Goal: Task Accomplishment & Management: Complete application form

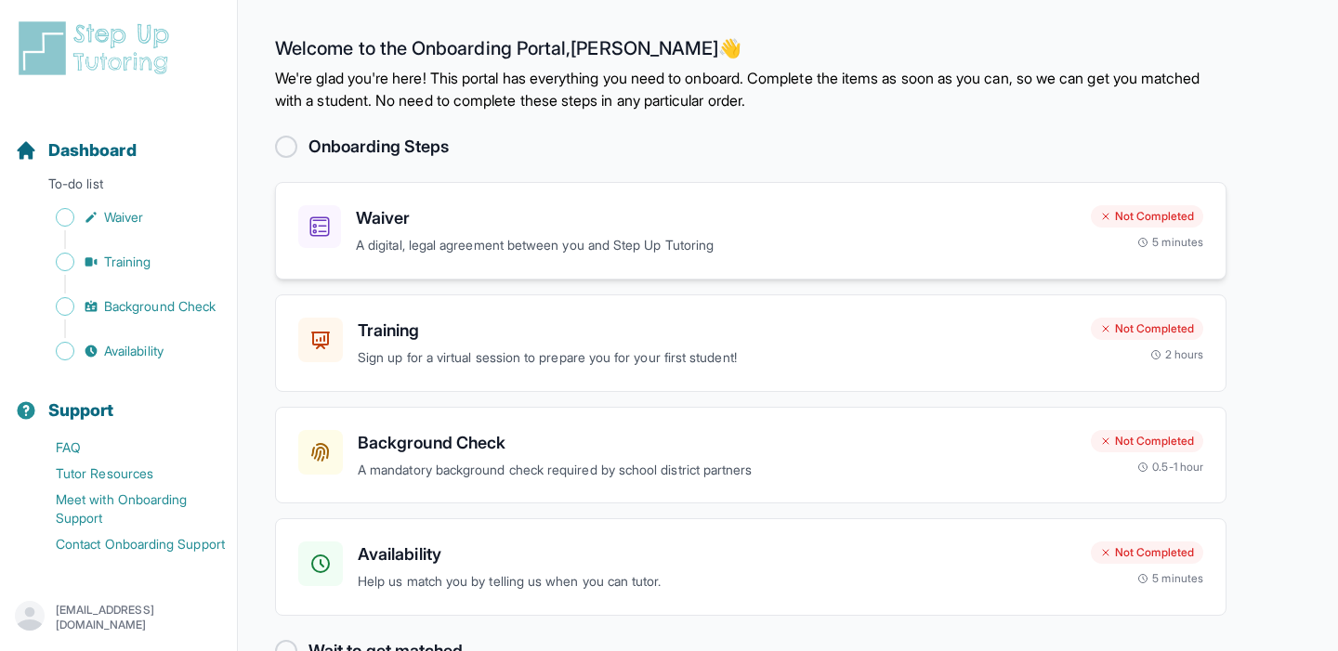
click at [596, 211] on h3 "Waiver" at bounding box center [716, 218] width 720 height 26
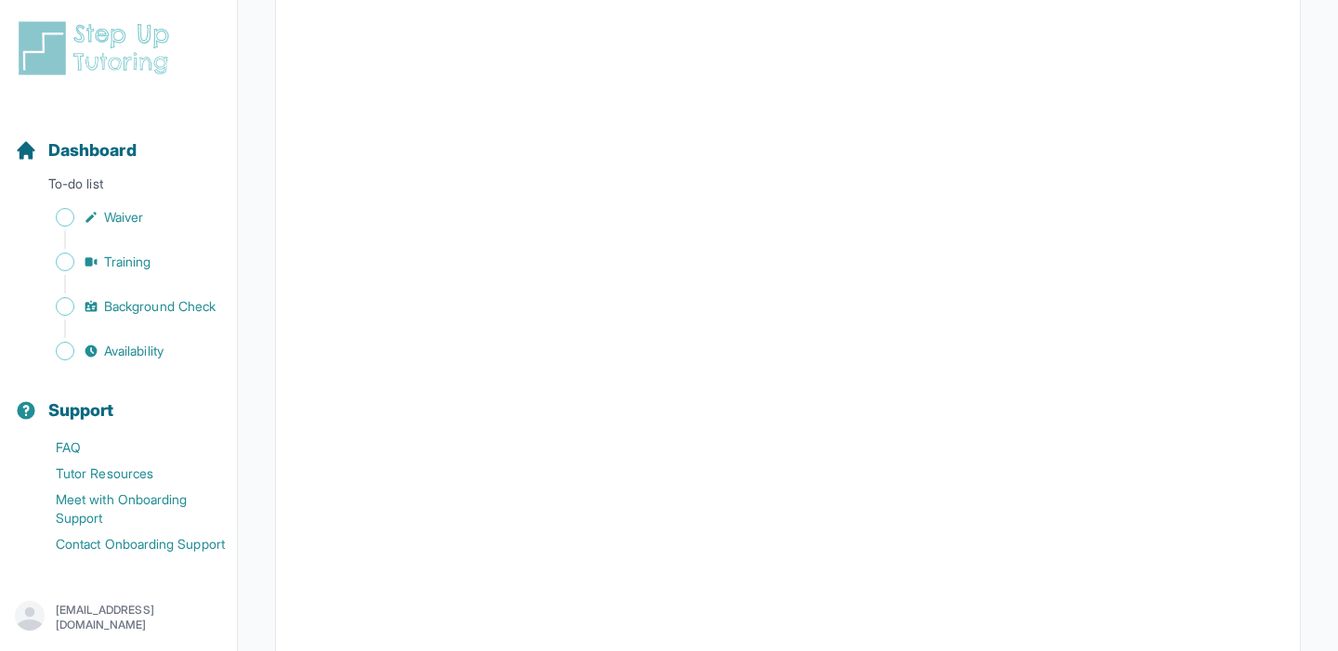
scroll to position [3297, 0]
click at [132, 219] on span "Waiver" at bounding box center [123, 217] width 39 height 19
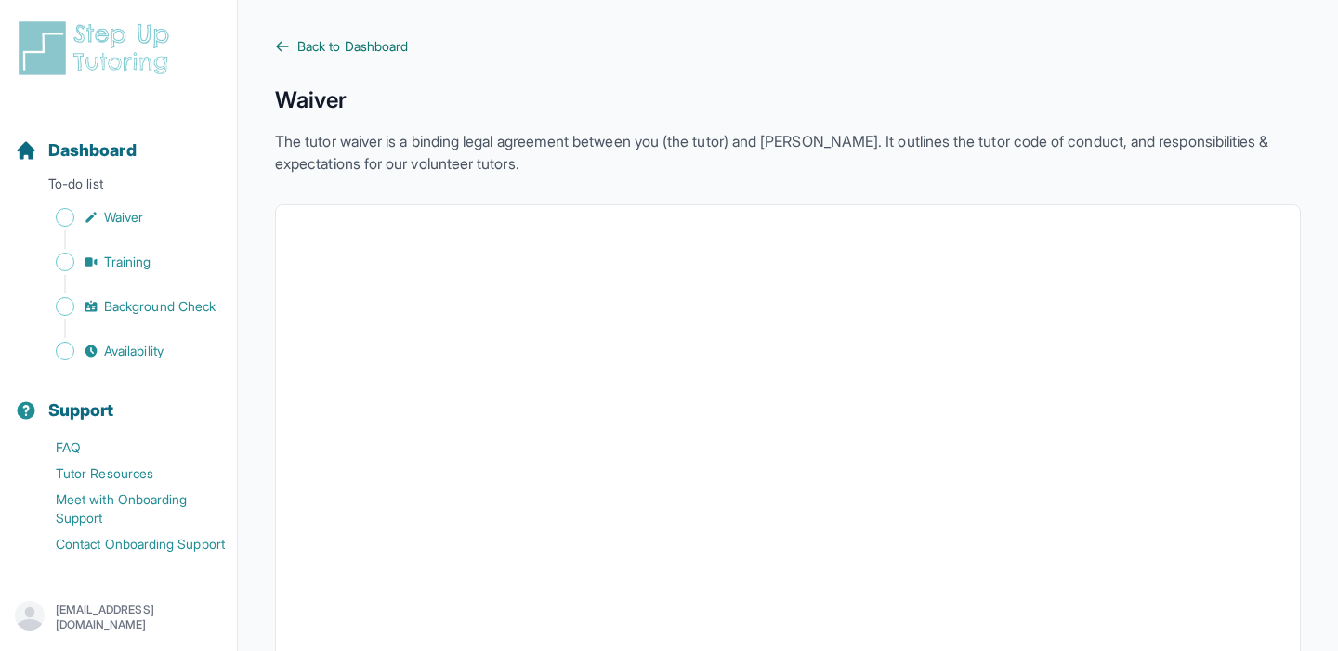
click at [321, 39] on span "Back to Dashboard" at bounding box center [352, 46] width 111 height 19
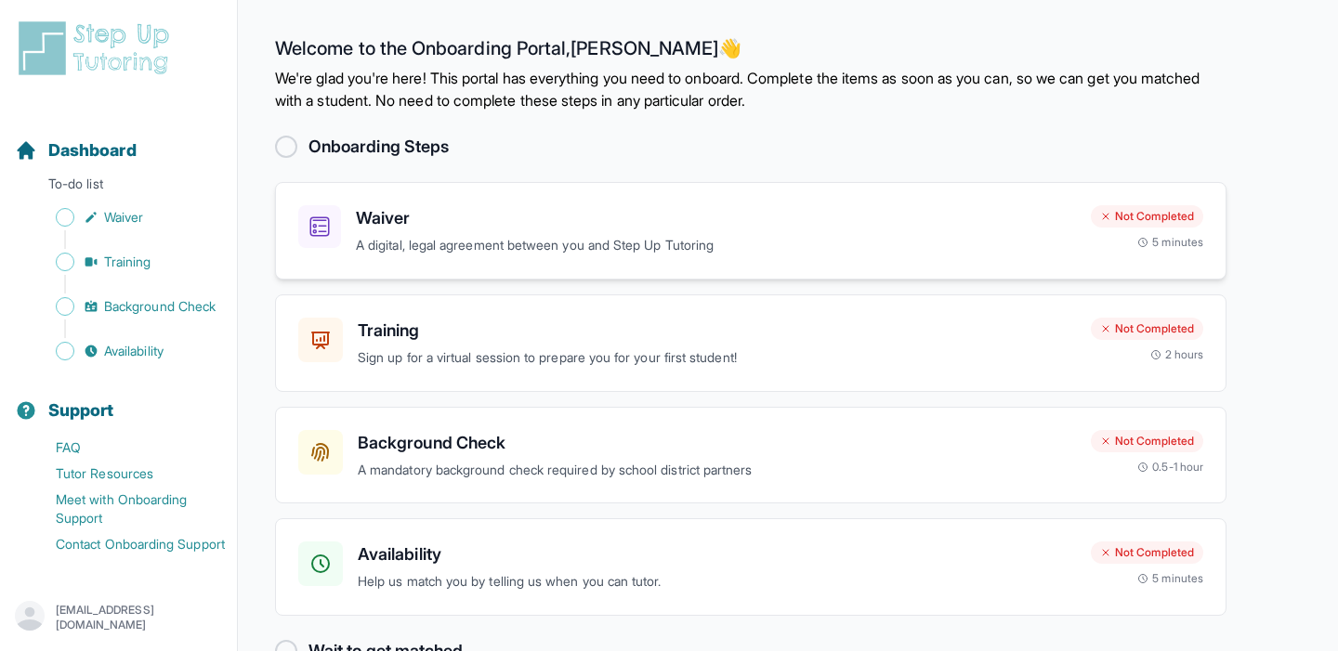
click at [366, 235] on p "A digital, legal agreement between you and Step Up Tutoring" at bounding box center [716, 245] width 720 height 21
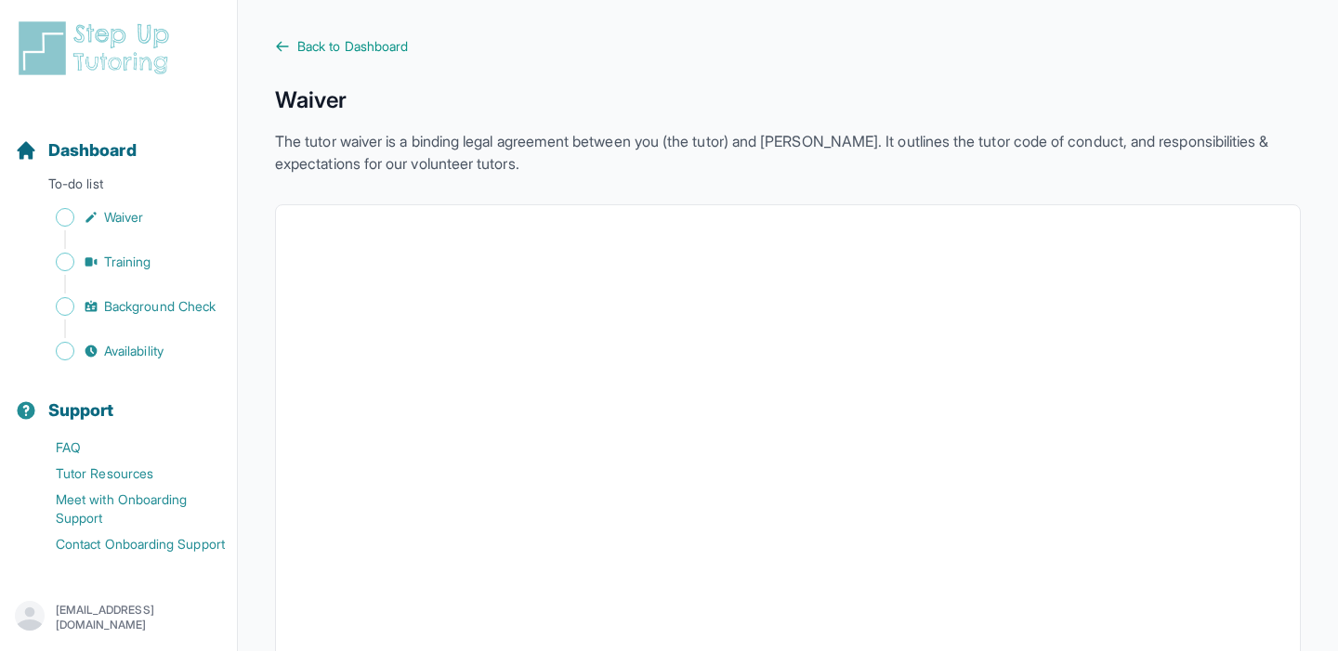
click at [506, 161] on p "The tutor waiver is a binding legal agreement between you (the tutor) and [PERS…" at bounding box center [788, 152] width 1026 height 45
click at [546, 138] on p "The tutor waiver is a binding legal agreement between you (the tutor) and [PERS…" at bounding box center [788, 152] width 1026 height 45
click at [891, 146] on p "The tutor waiver is a binding legal agreement between you (the tutor) and [PERS…" at bounding box center [788, 152] width 1026 height 45
click at [388, 46] on span "Back to Dashboard" at bounding box center [352, 46] width 111 height 19
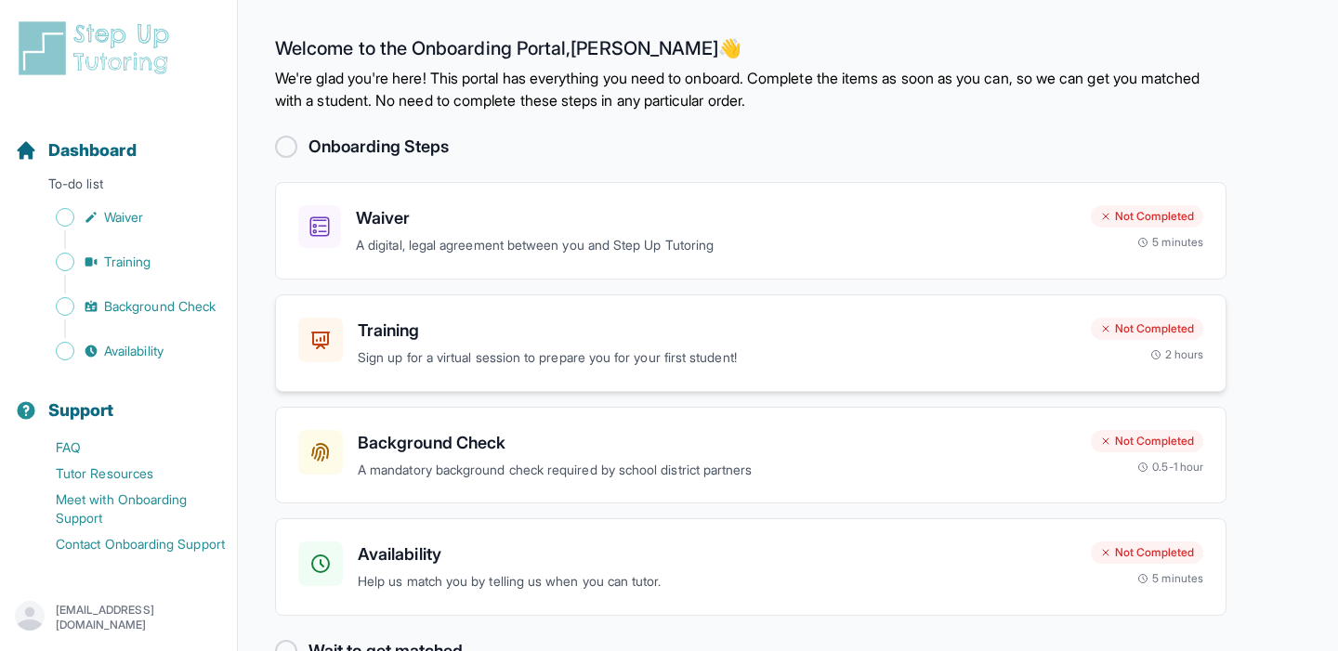
click at [493, 354] on p "Sign up for a virtual session to prepare you for your first student!" at bounding box center [717, 358] width 718 height 21
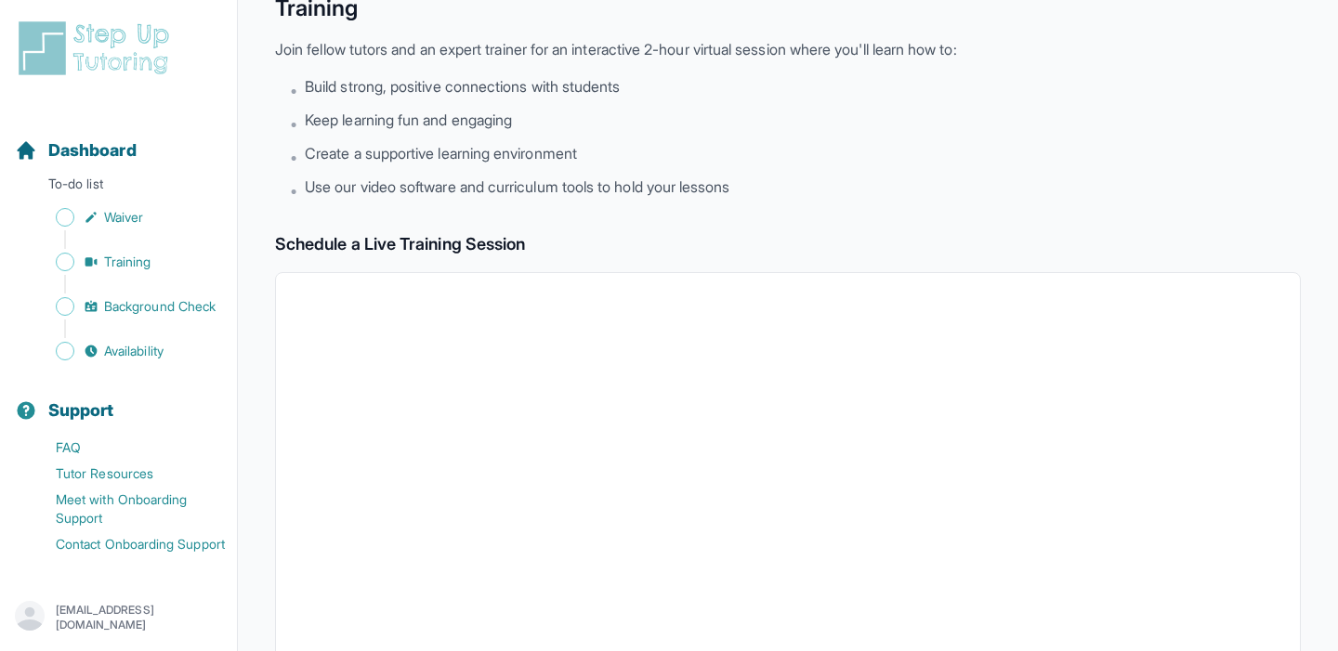
scroll to position [21, 0]
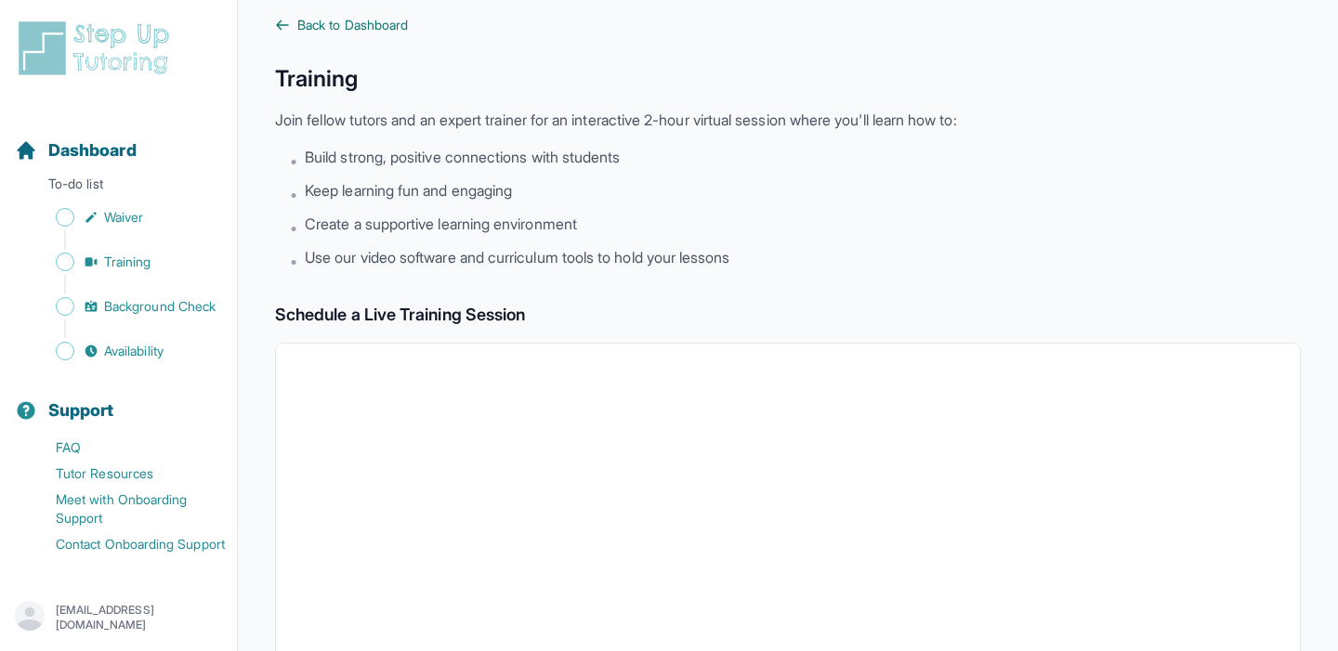
click at [345, 25] on span "Back to Dashboard" at bounding box center [352, 25] width 111 height 19
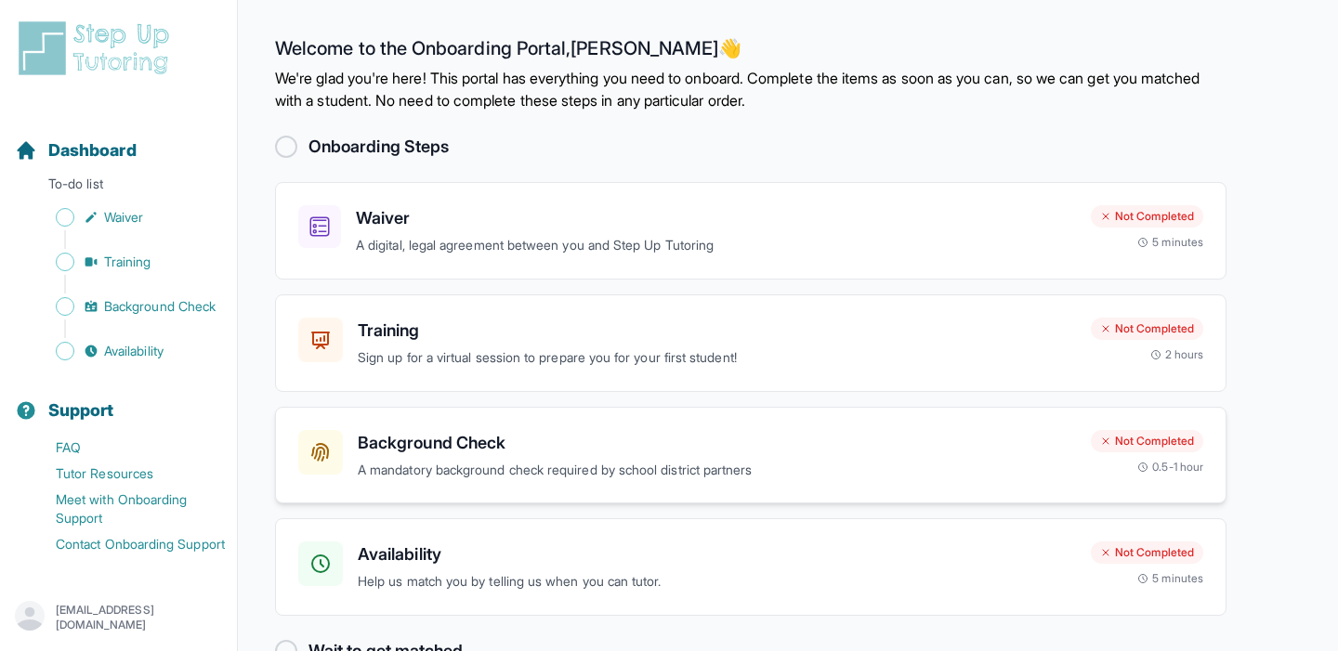
click at [441, 453] on h3 "Background Check" at bounding box center [717, 443] width 718 height 26
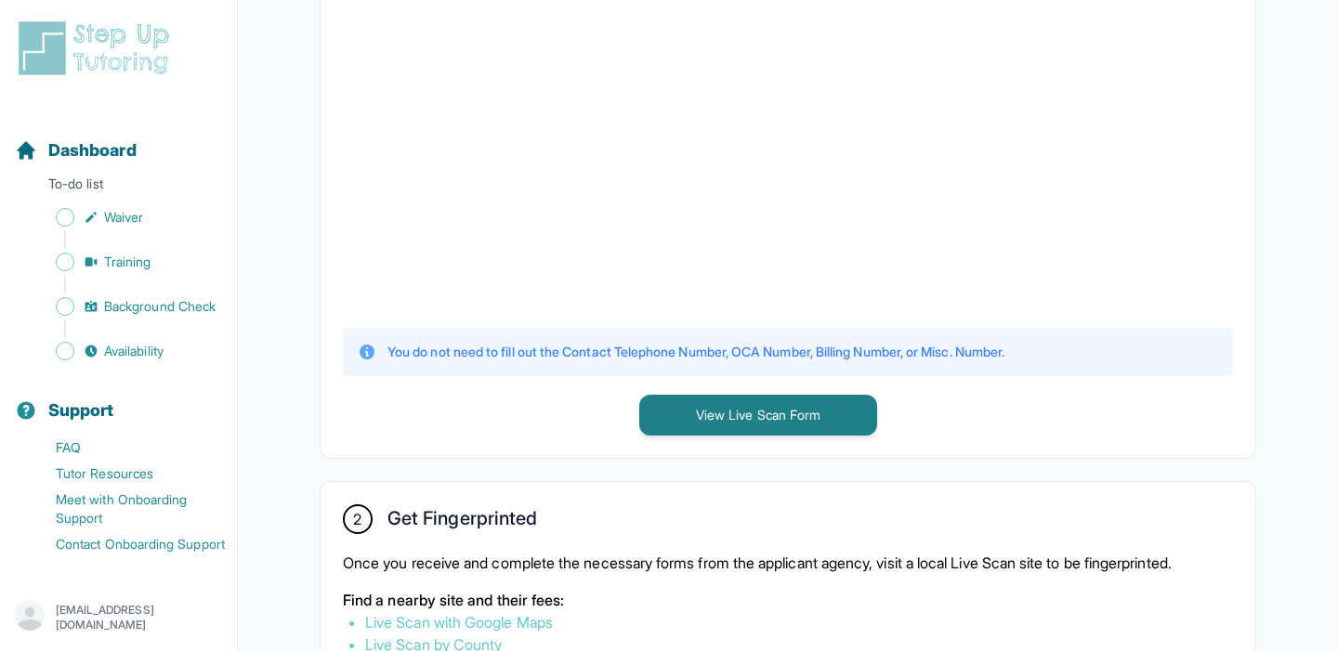
scroll to position [609, 0]
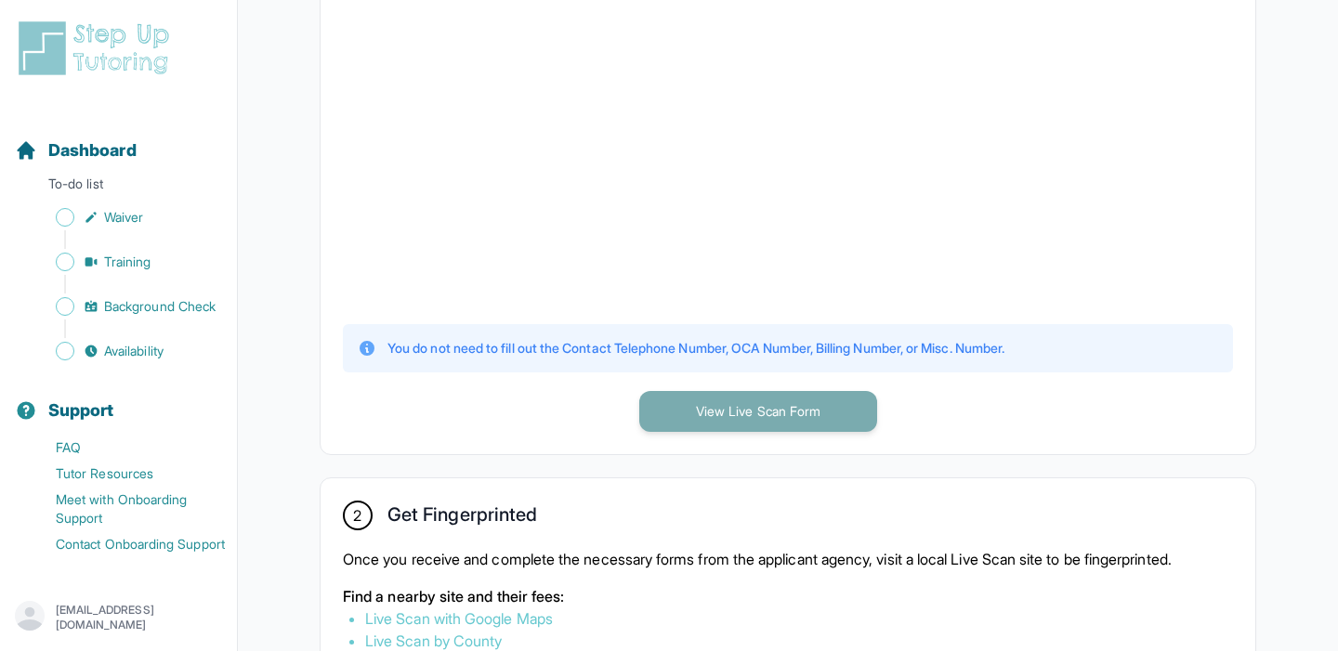
click at [660, 419] on button "View Live Scan Form" at bounding box center [758, 411] width 238 height 41
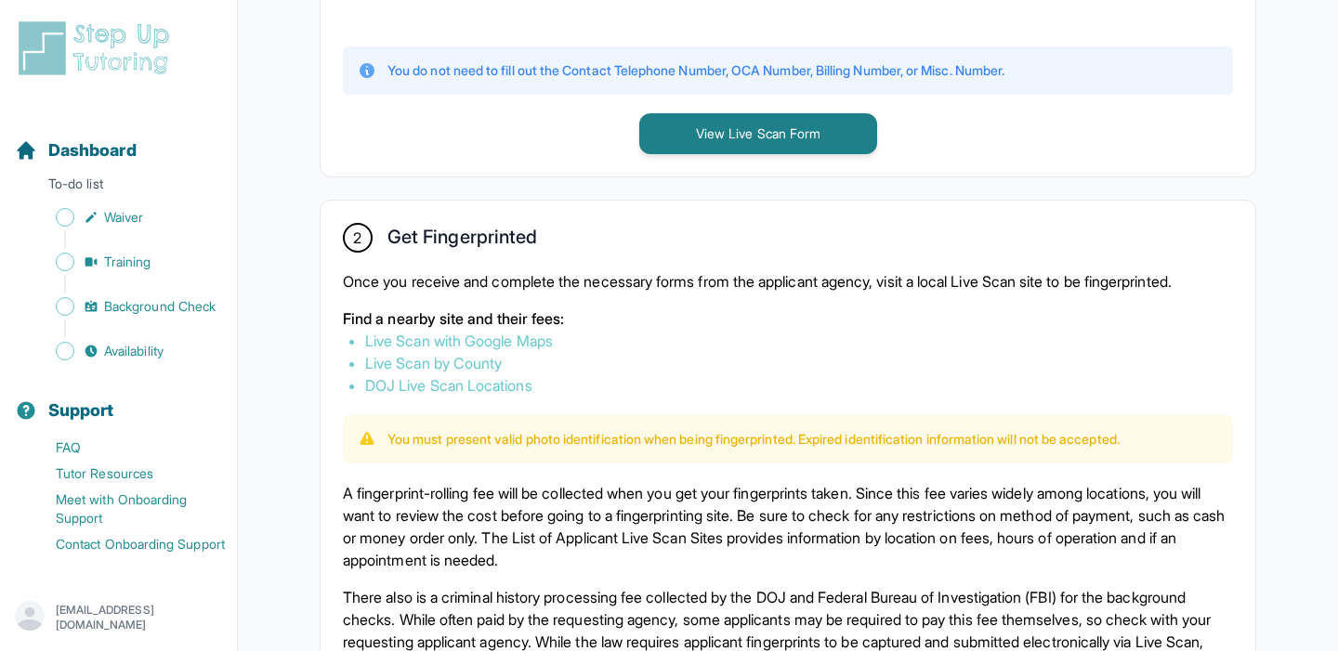
scroll to position [888, 0]
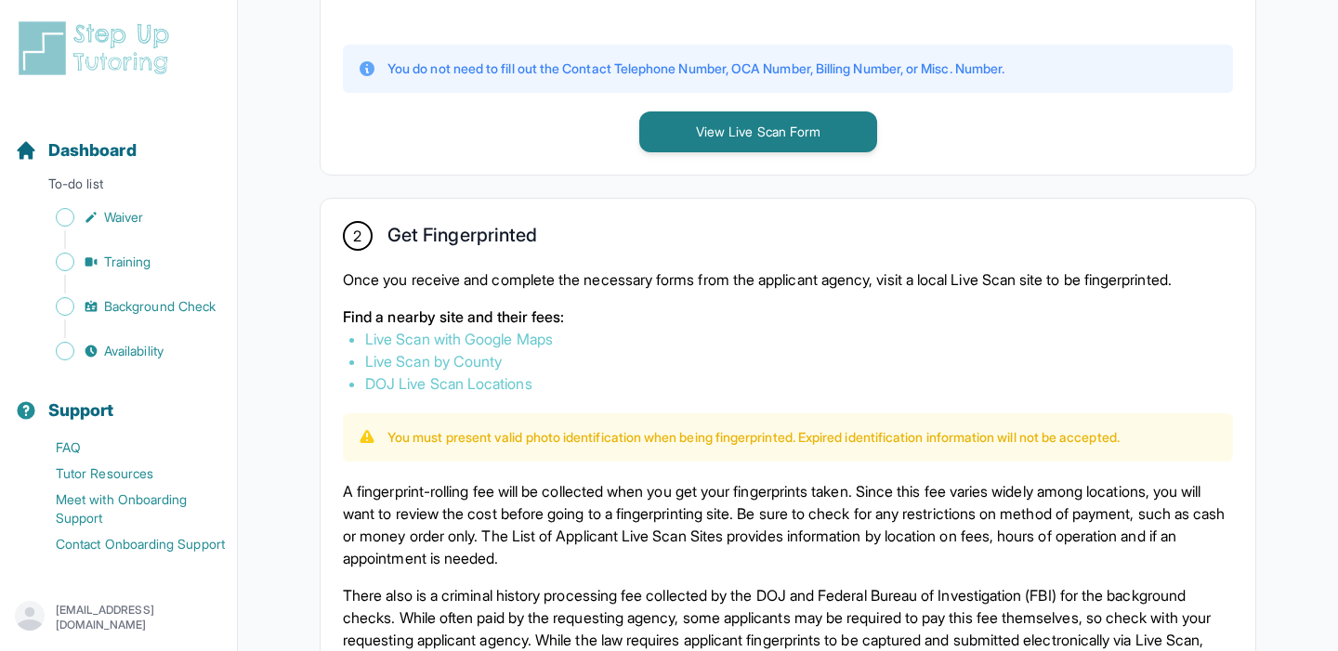
click at [540, 278] on p "Once you receive and complete the necessary forms from the applicant agency, vi…" at bounding box center [788, 280] width 890 height 22
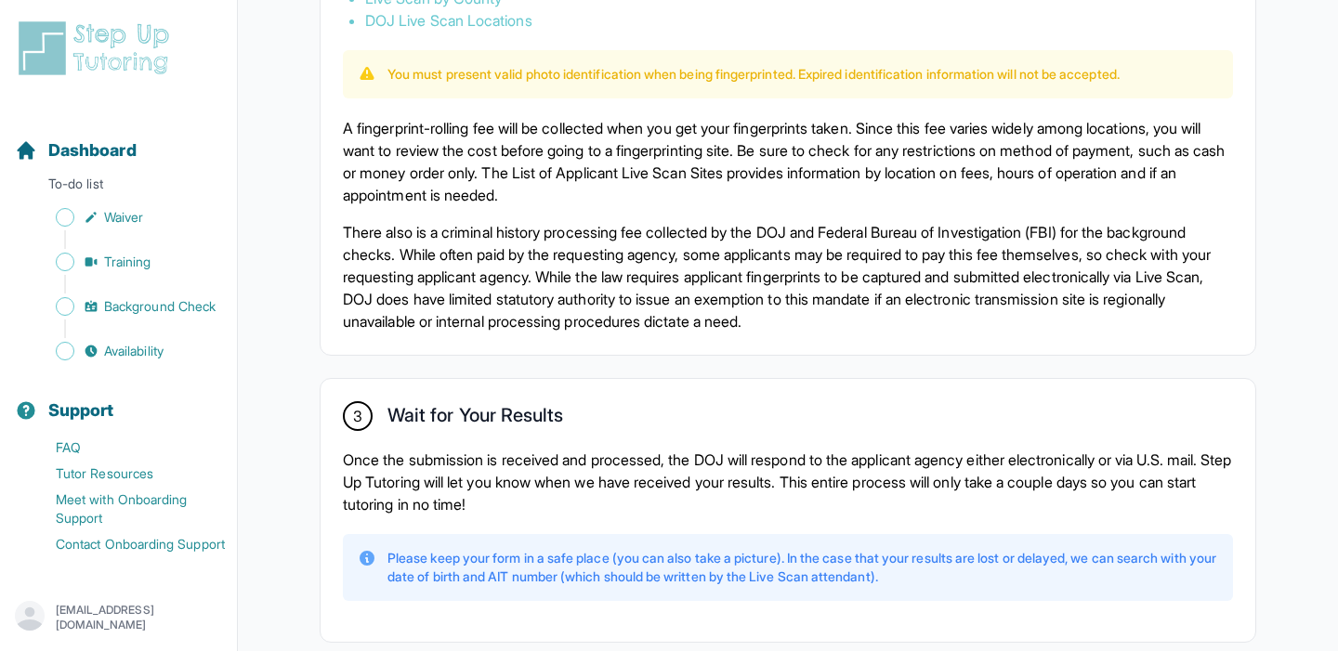
scroll to position [1353, 0]
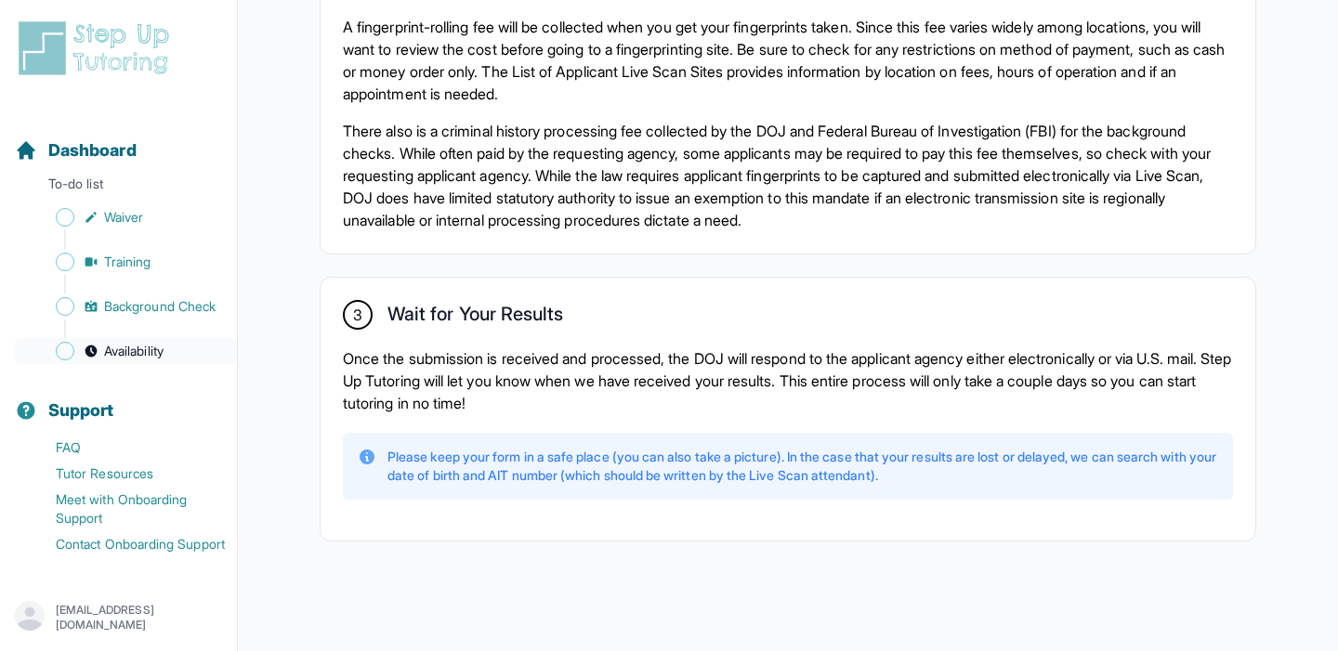
click at [159, 340] on link "Availability" at bounding box center [126, 351] width 222 height 26
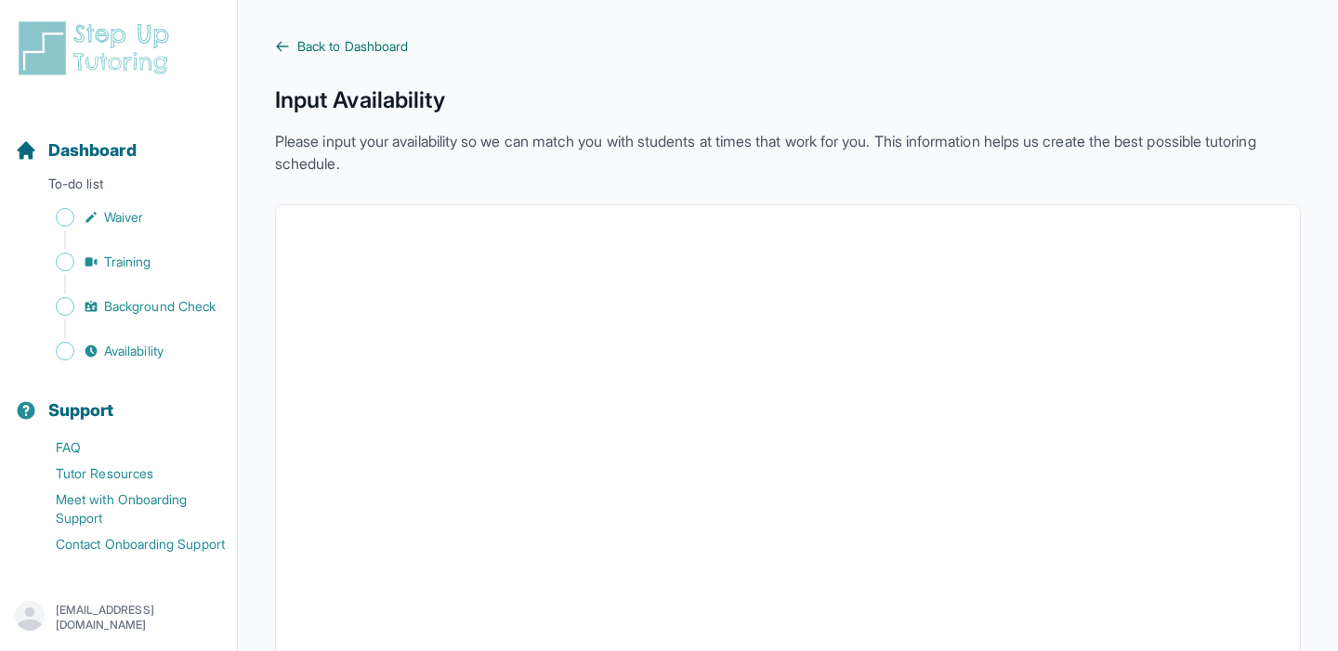
click at [369, 54] on span "Back to Dashboard" at bounding box center [352, 46] width 111 height 19
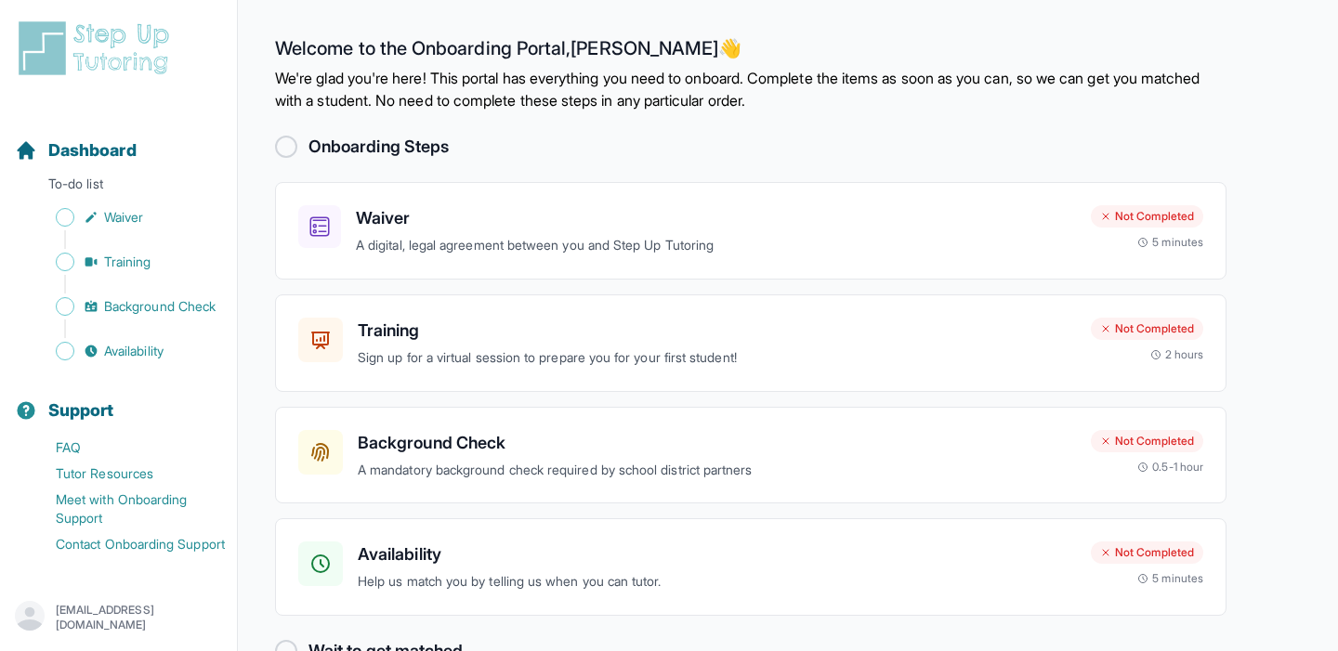
scroll to position [50, 0]
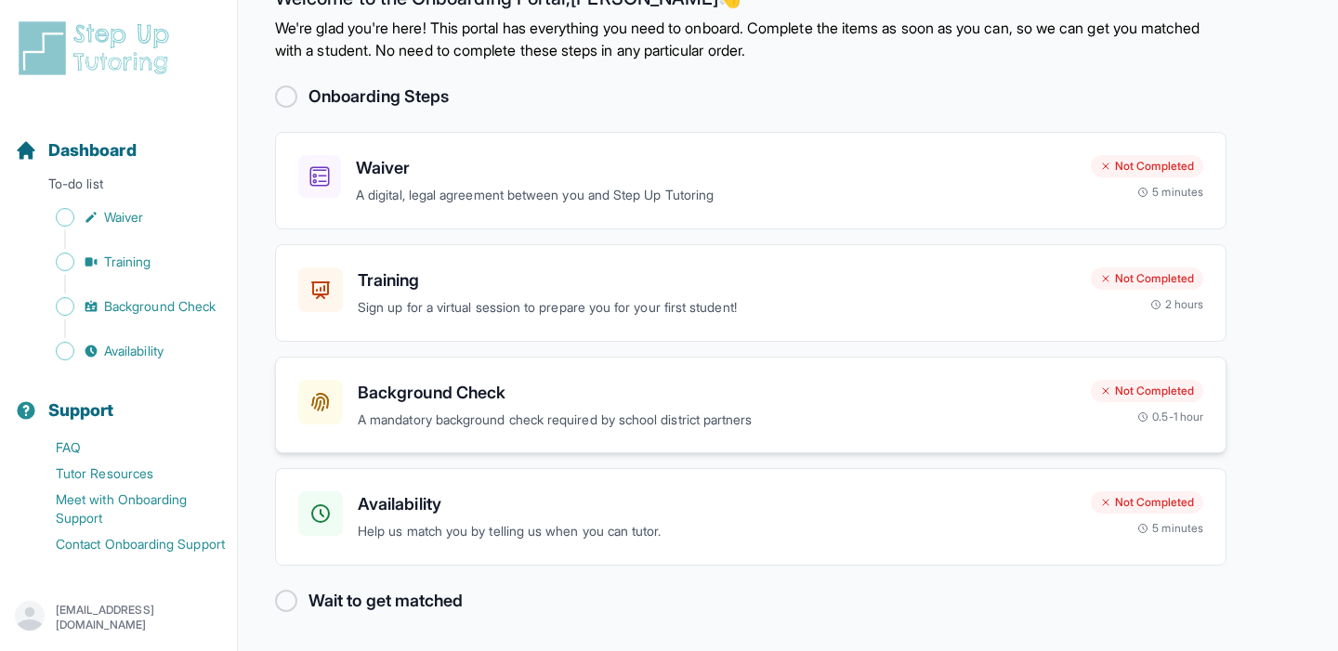
click at [459, 390] on h3 "Background Check" at bounding box center [717, 393] width 718 height 26
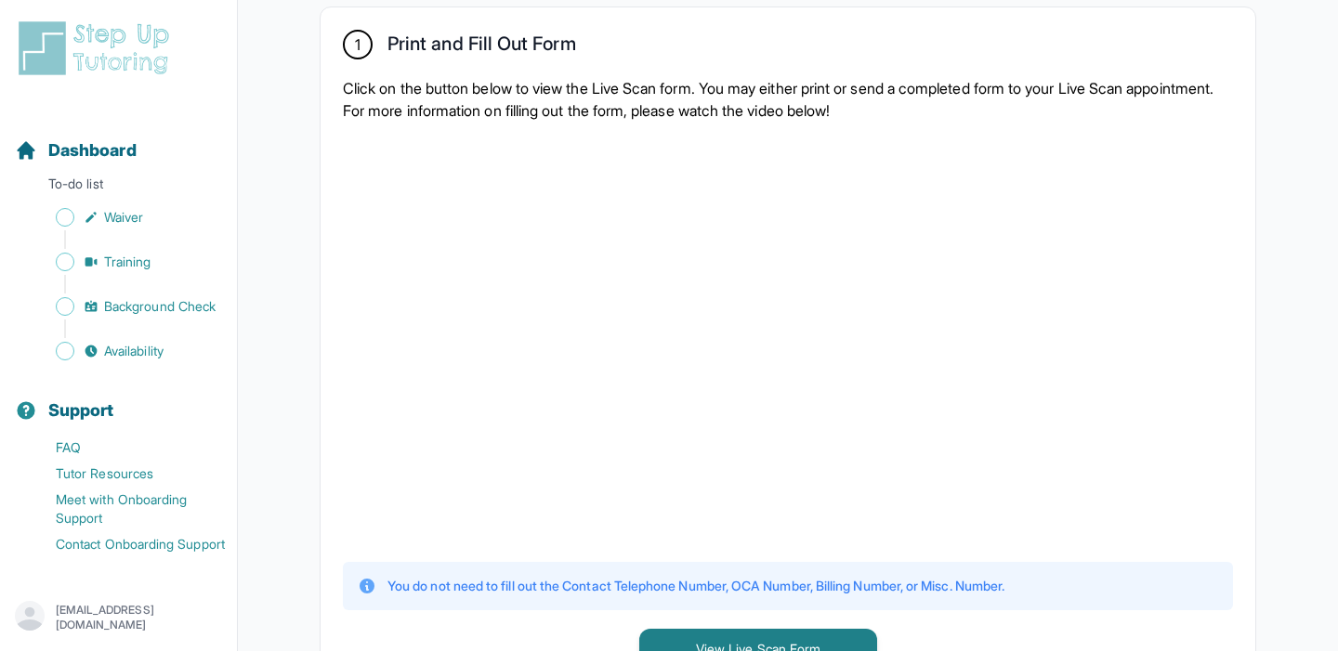
scroll to position [374, 0]
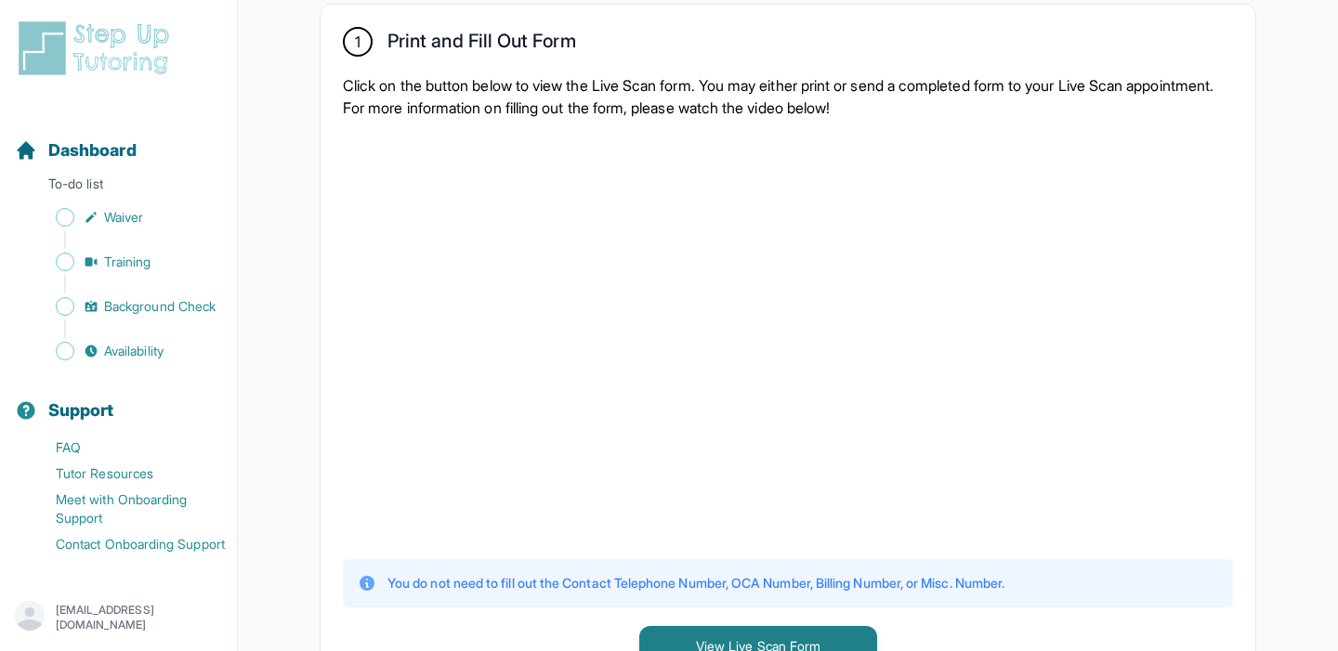
click at [1219, 263] on div at bounding box center [788, 337] width 890 height 407
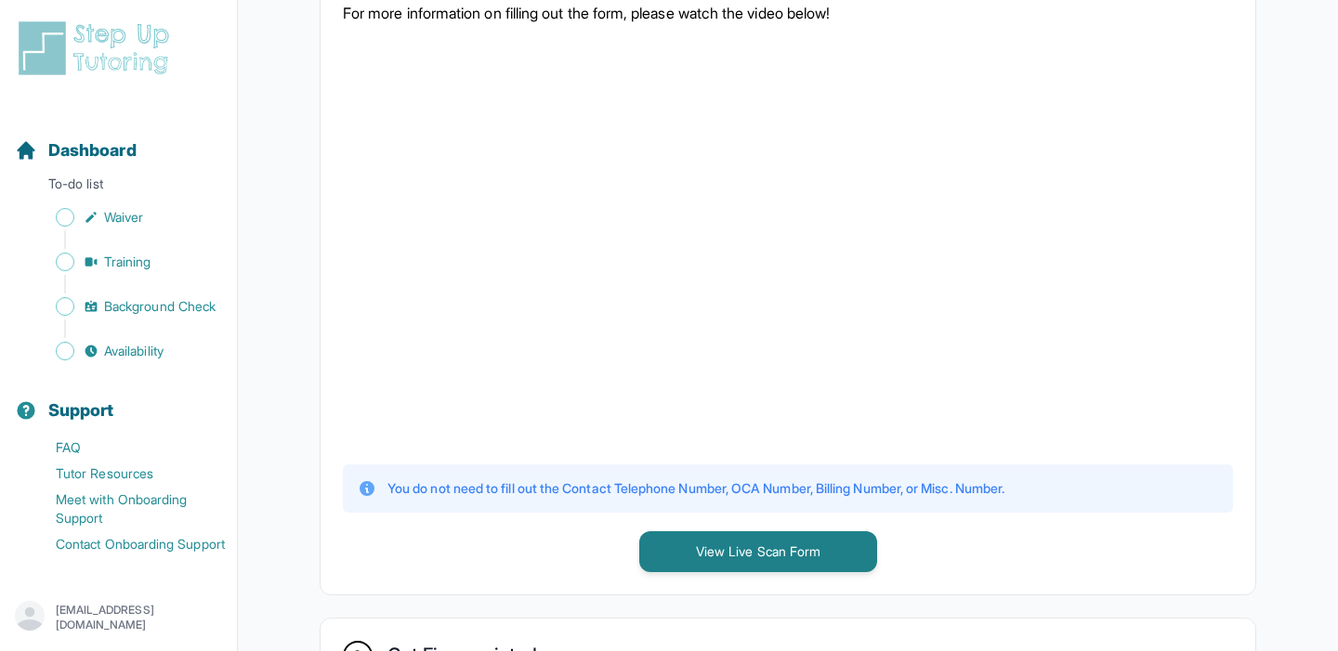
scroll to position [497, 0]
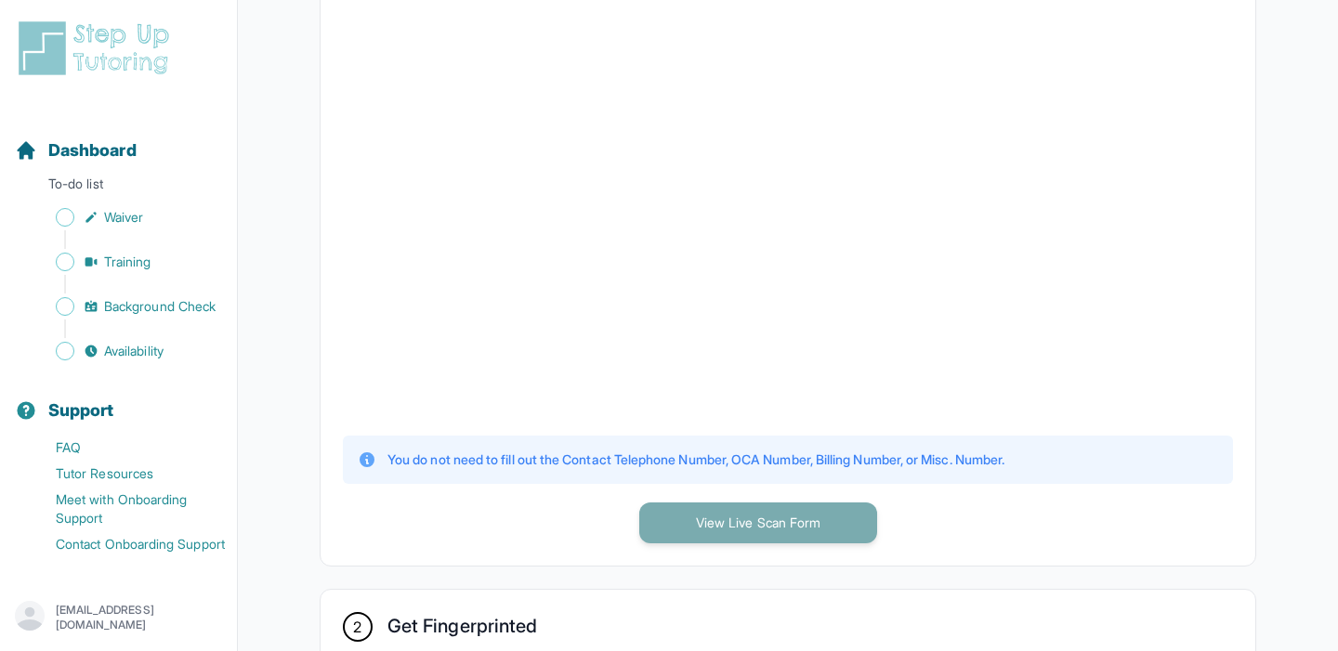
click at [713, 513] on button "View Live Scan Form" at bounding box center [758, 523] width 238 height 41
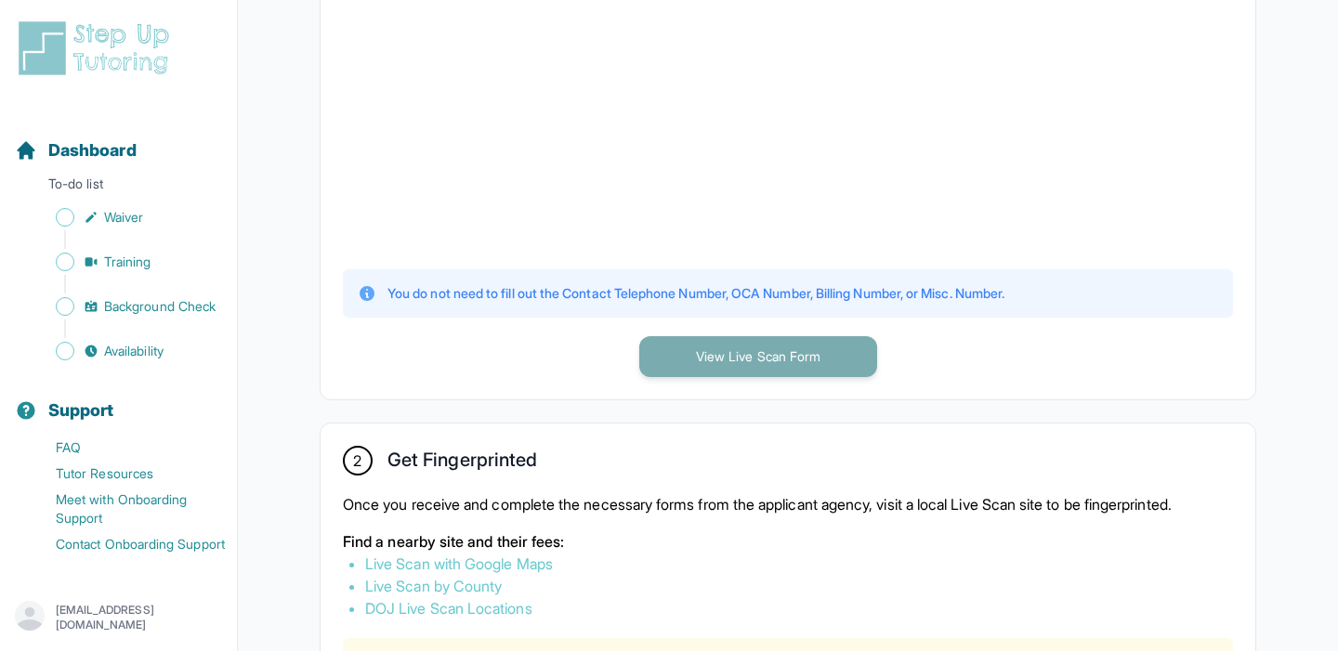
scroll to position [667, 0]
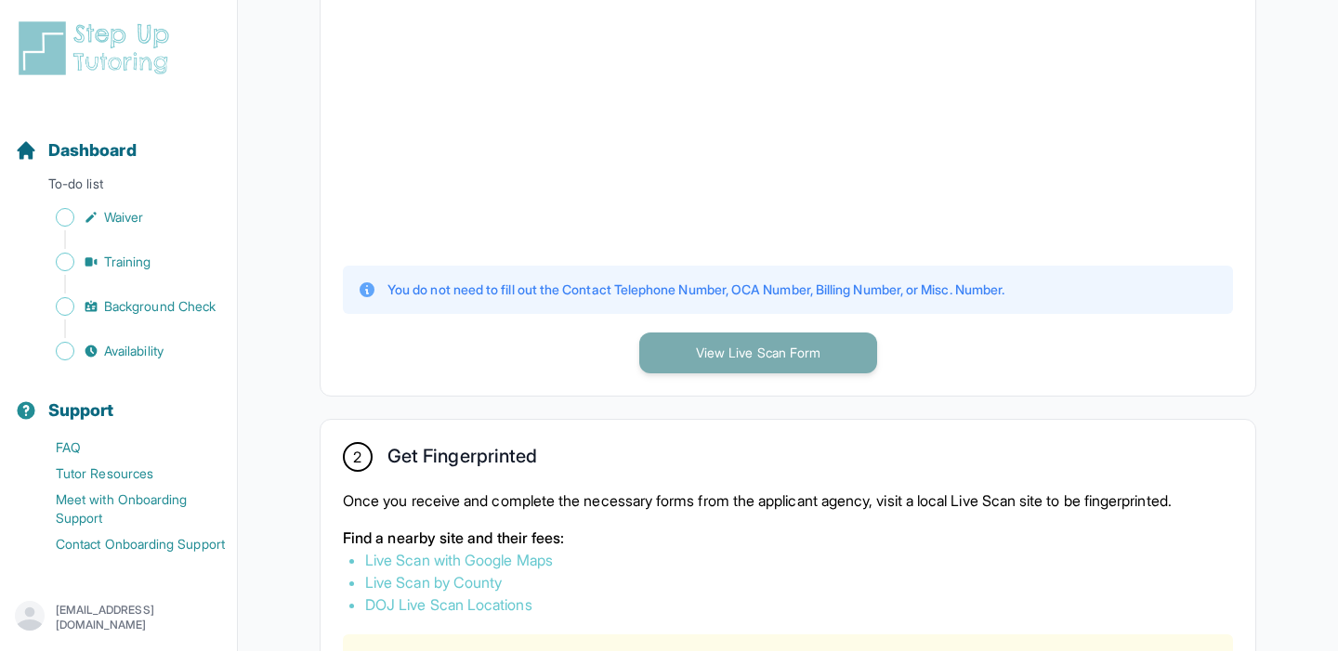
click at [758, 351] on button "View Live Scan Form" at bounding box center [758, 353] width 238 height 41
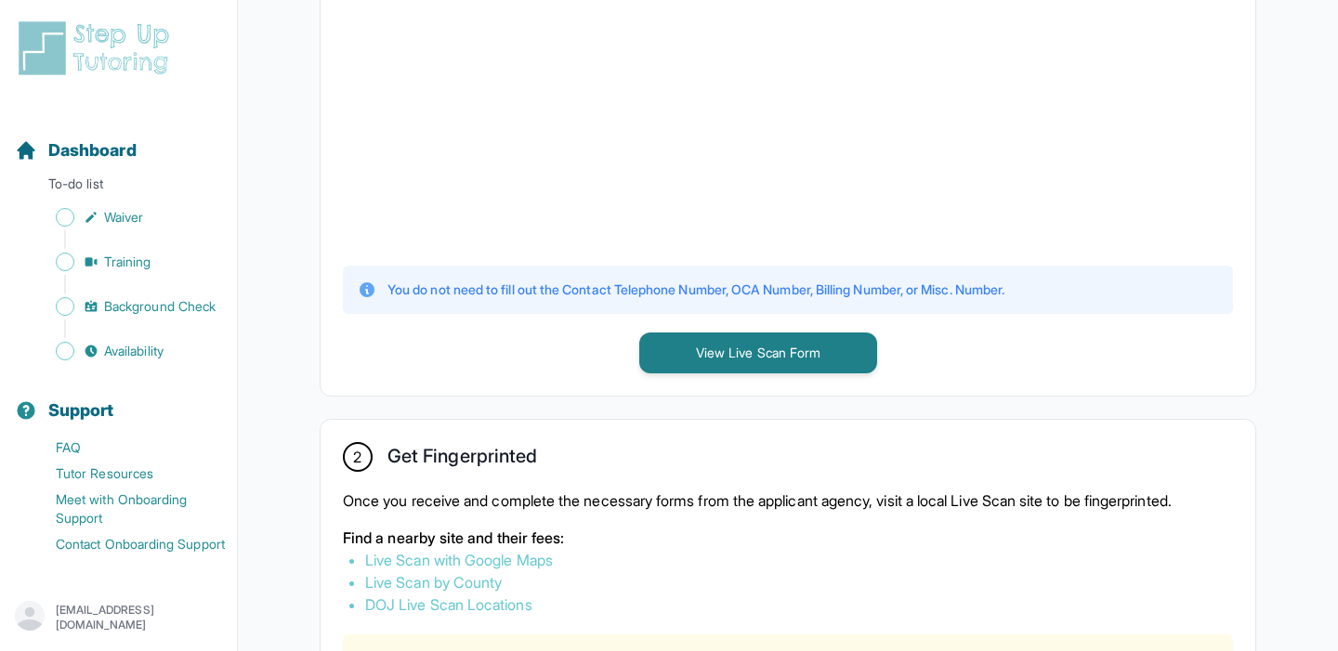
click at [1264, 54] on div "1 Print and Fill Out Form Click on the button below to view the Live Scan form.…" at bounding box center [788, 468] width 1026 height 1607
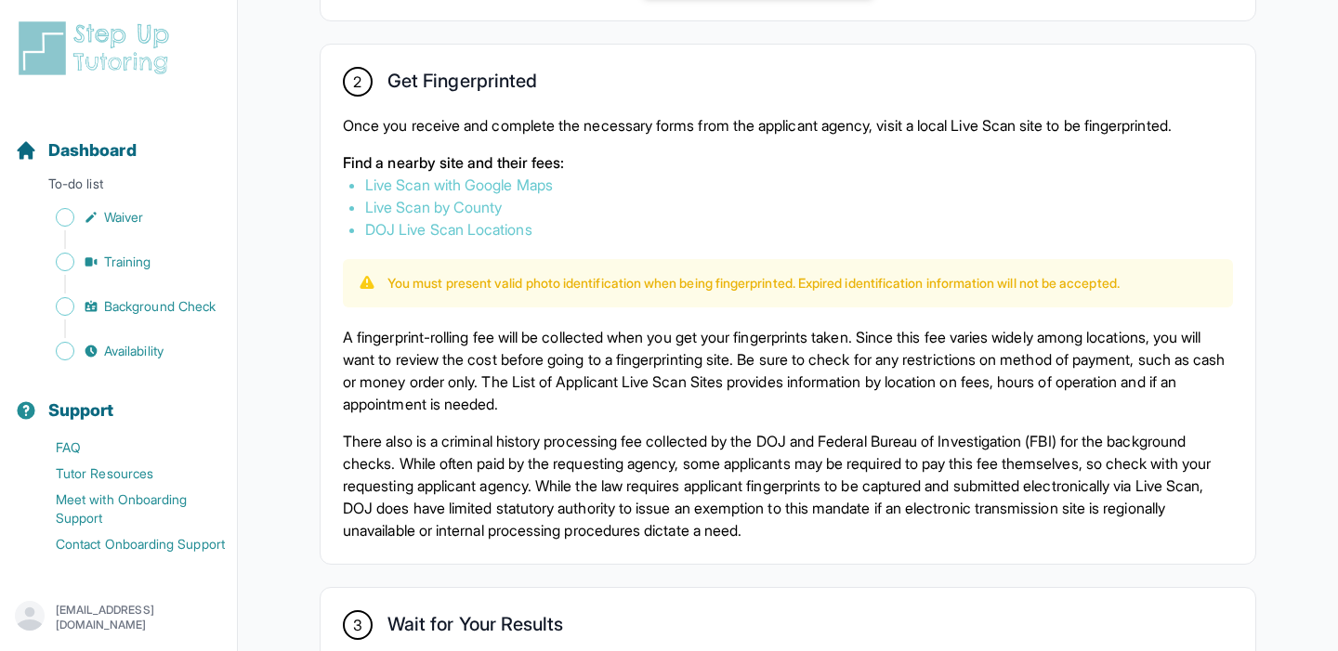
scroll to position [838, 0]
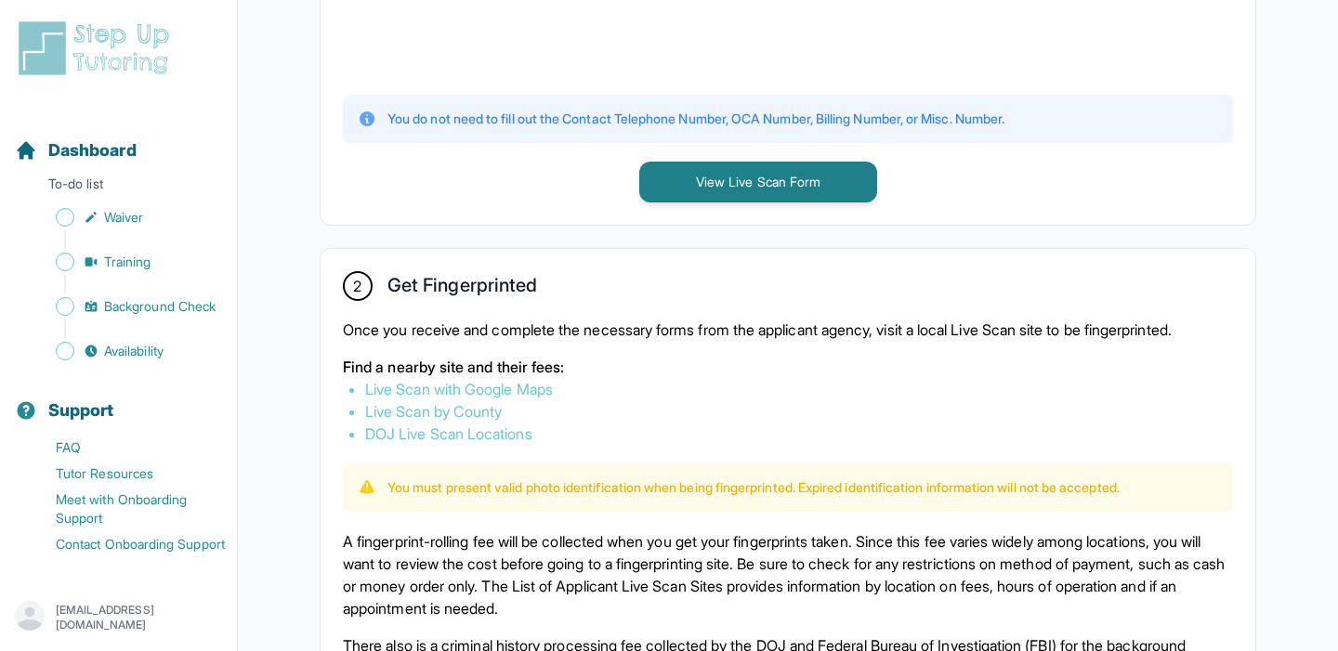
click at [449, 392] on link "Live Scan with Google Maps" at bounding box center [459, 389] width 188 height 19
click at [85, 160] on span "Dashboard" at bounding box center [92, 151] width 88 height 26
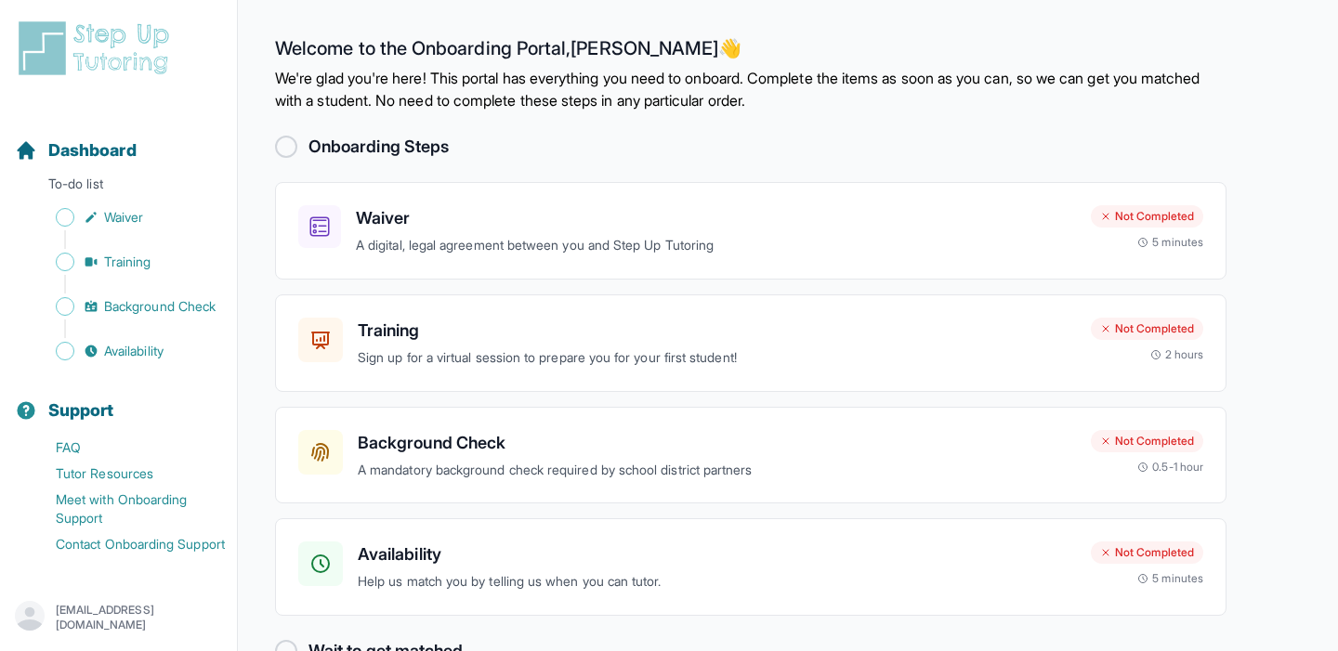
click at [286, 145] on div at bounding box center [286, 147] width 22 height 22
